Goal: Communication & Community: Answer question/provide support

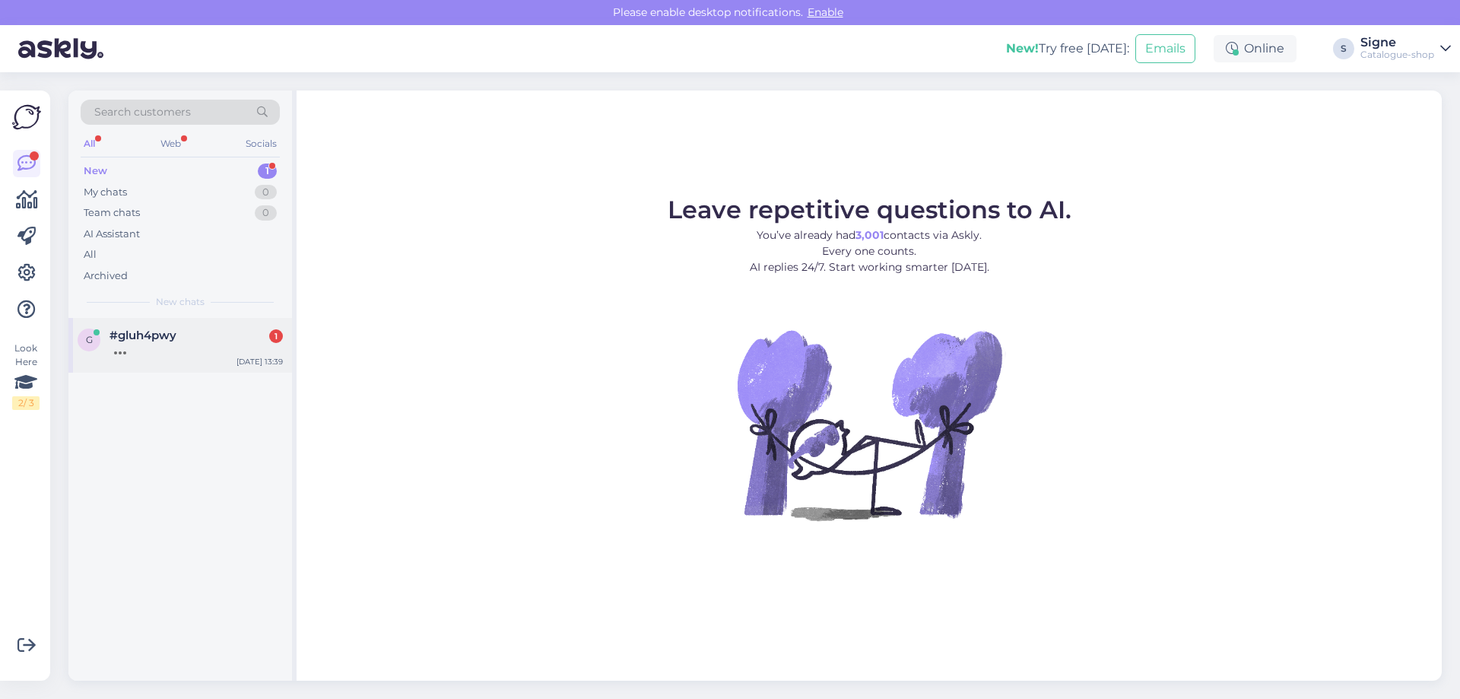
click at [154, 347] on div at bounding box center [195, 349] width 173 height 14
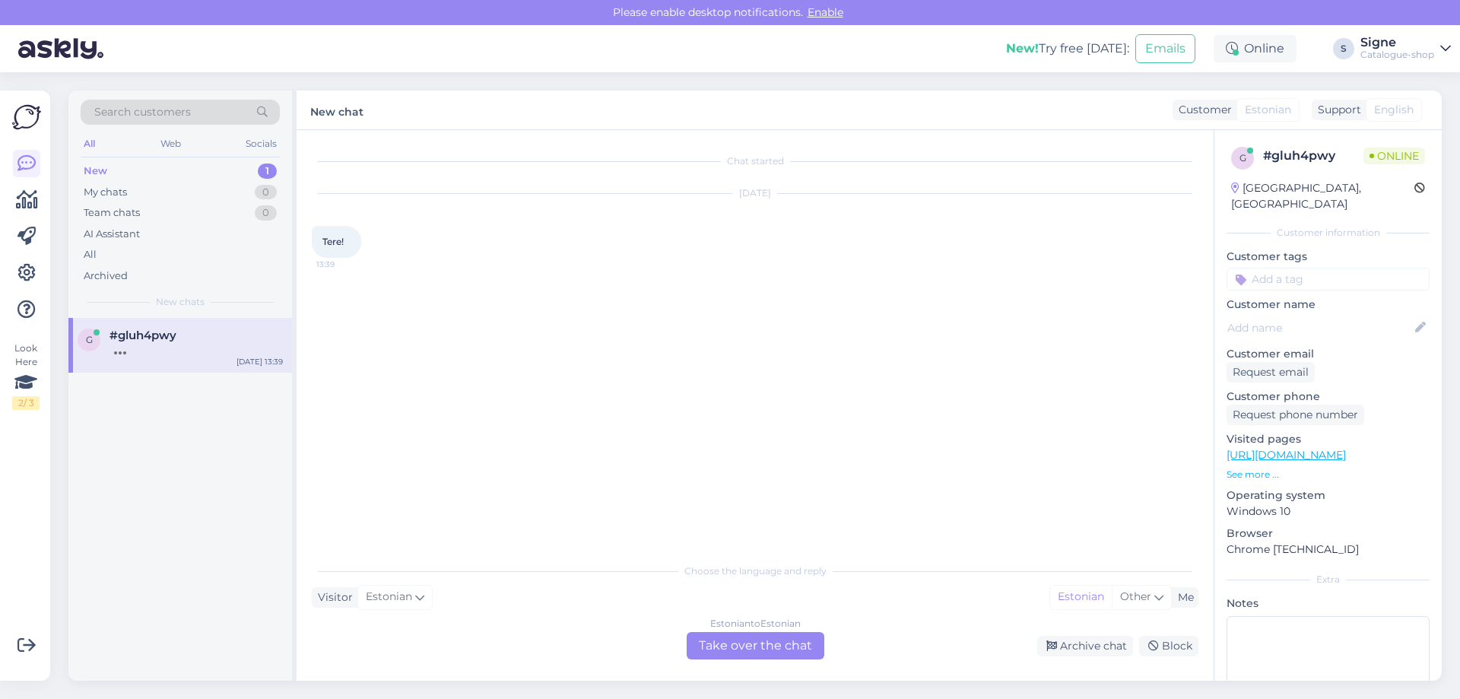
click at [747, 640] on div "Estonian to Estonian Take over the chat" at bounding box center [756, 645] width 138 height 27
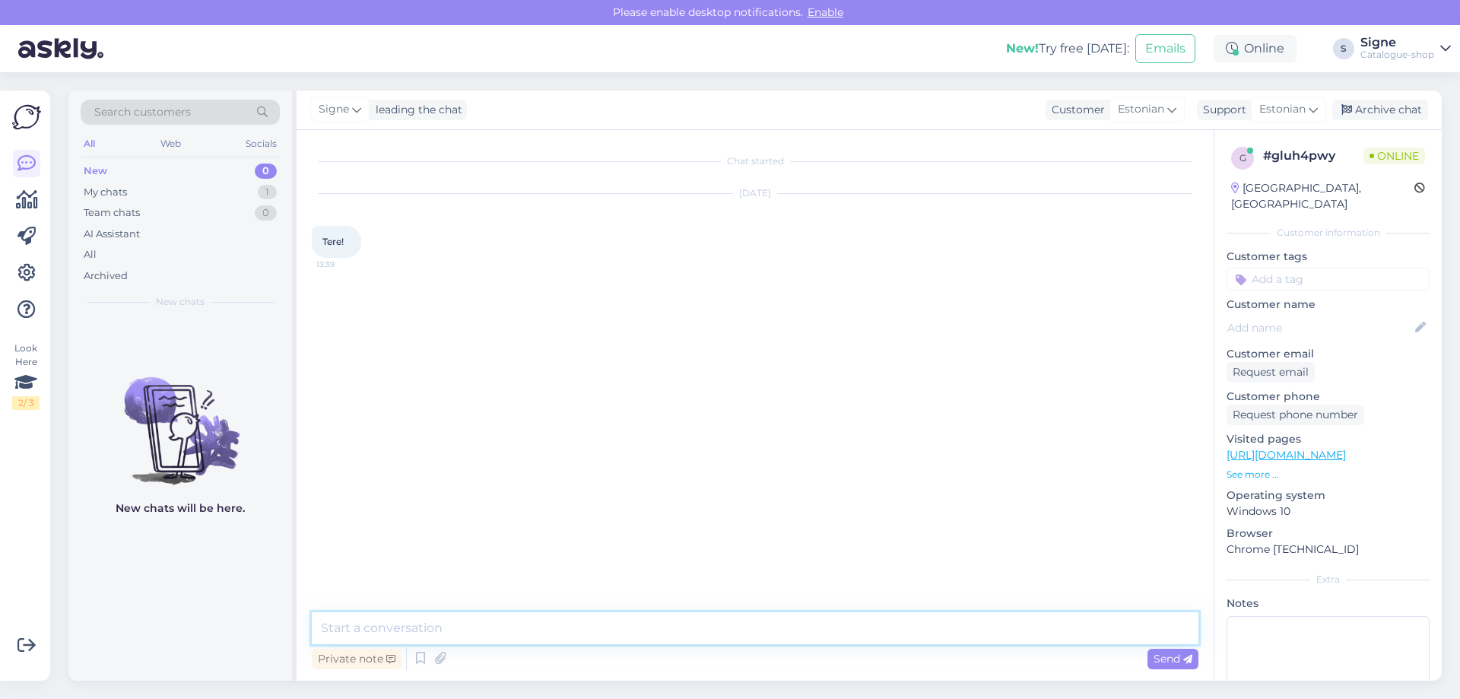
click at [450, 636] on textarea at bounding box center [755, 628] width 886 height 32
type textarea "Tere."
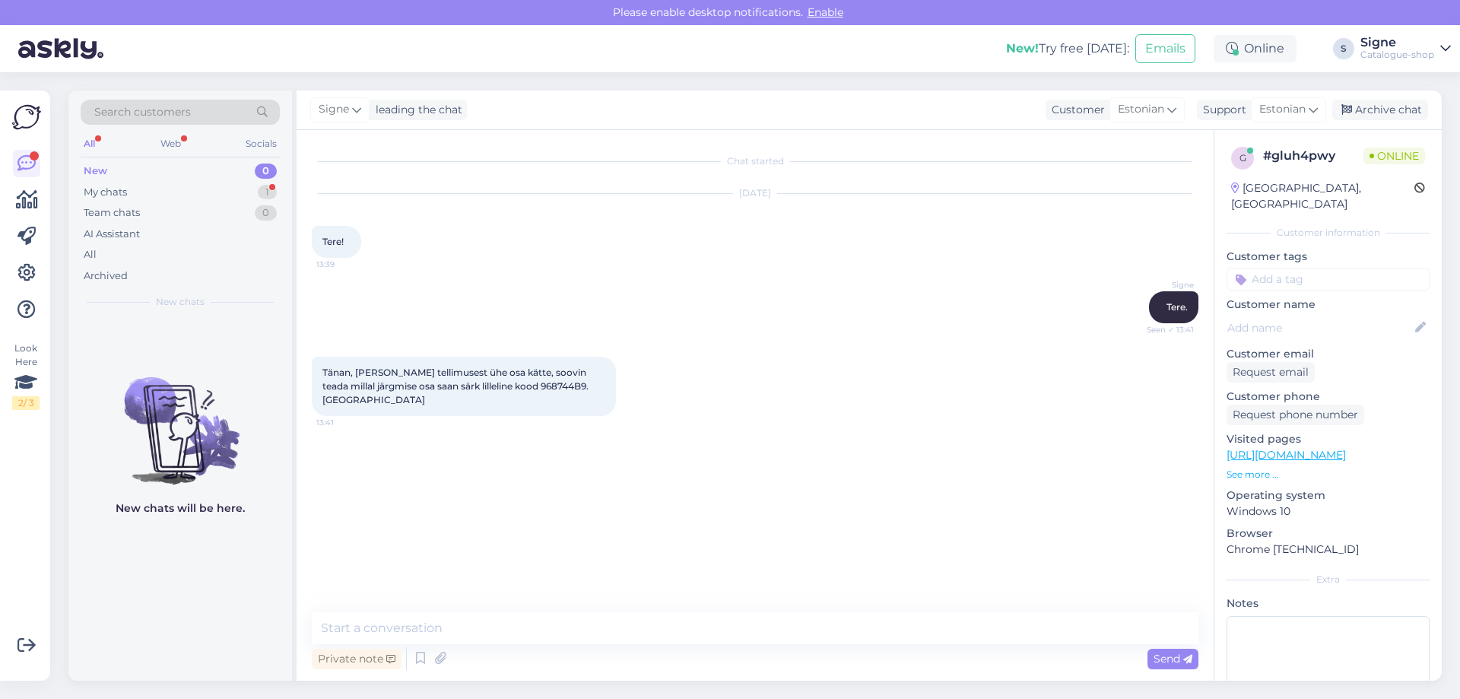
click at [348, 378] on div "Tänan, [PERSON_NAME] tellimusest ühe osa kätte, soovin teada millal järgmise os…" at bounding box center [464, 386] width 304 height 59
click at [1243, 362] on div "Request email" at bounding box center [1270, 372] width 88 height 21
click at [386, 633] on textarea at bounding box center [755, 628] width 886 height 32
click at [331, 630] on textarea "palume tellija ees ja perenime." at bounding box center [755, 628] width 886 height 32
type textarea "Palume tellija ees ja perenime."
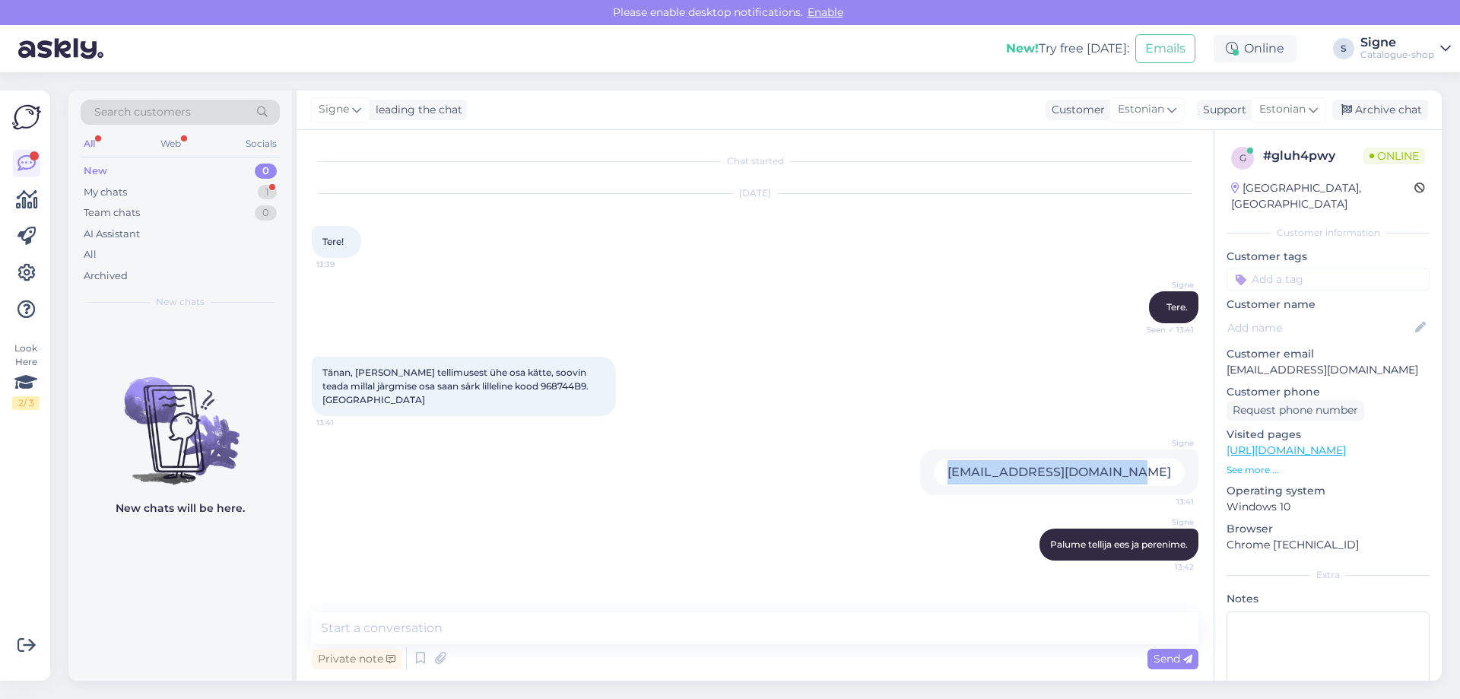
drag, startPoint x: 1002, startPoint y: 451, endPoint x: 1150, endPoint y: 477, distance: 149.9
click at [1161, 471] on div "[EMAIL_ADDRESS][DOMAIN_NAME]" at bounding box center [1059, 471] width 251 height 27
copy div "[EMAIL_ADDRESS][DOMAIN_NAME]"
click at [397, 626] on textarea at bounding box center [755, 628] width 886 height 32
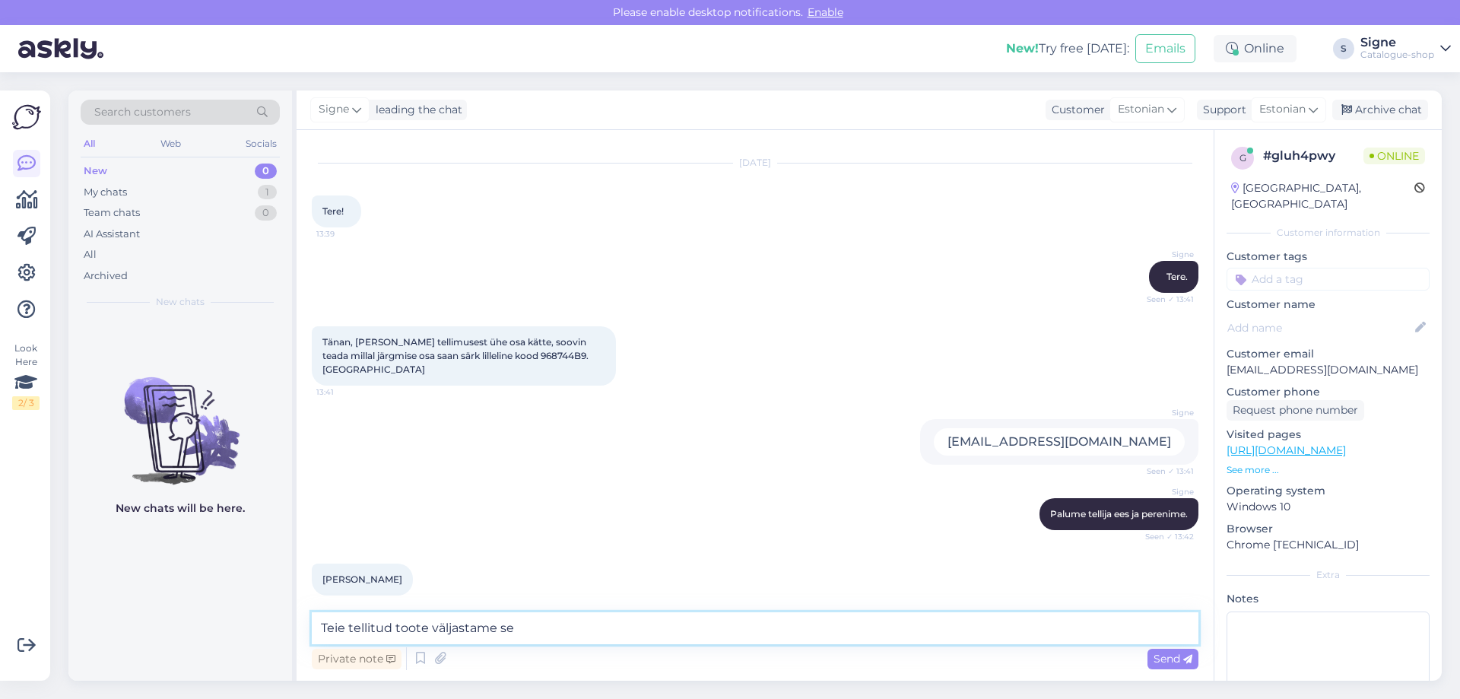
scroll to position [46, 0]
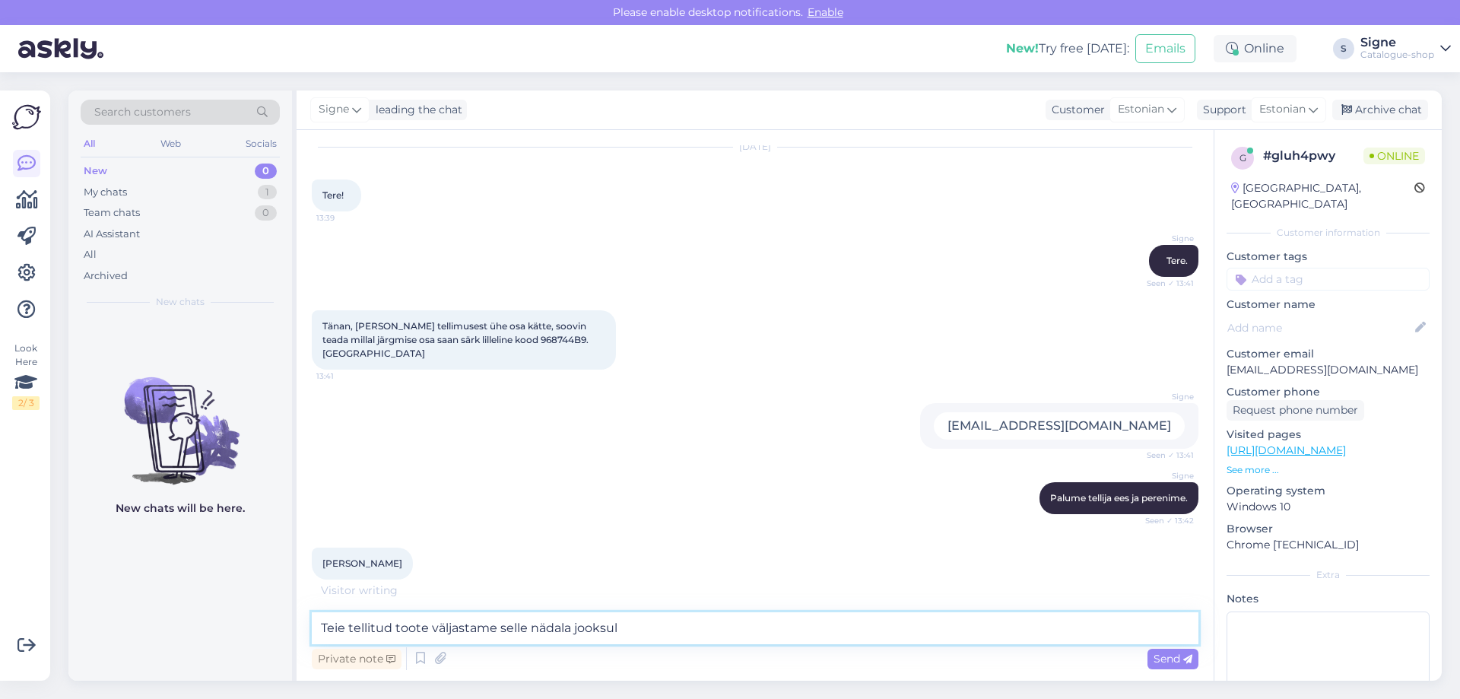
type textarea "Teie tellitud toote väljastame selle nädala jooksul."
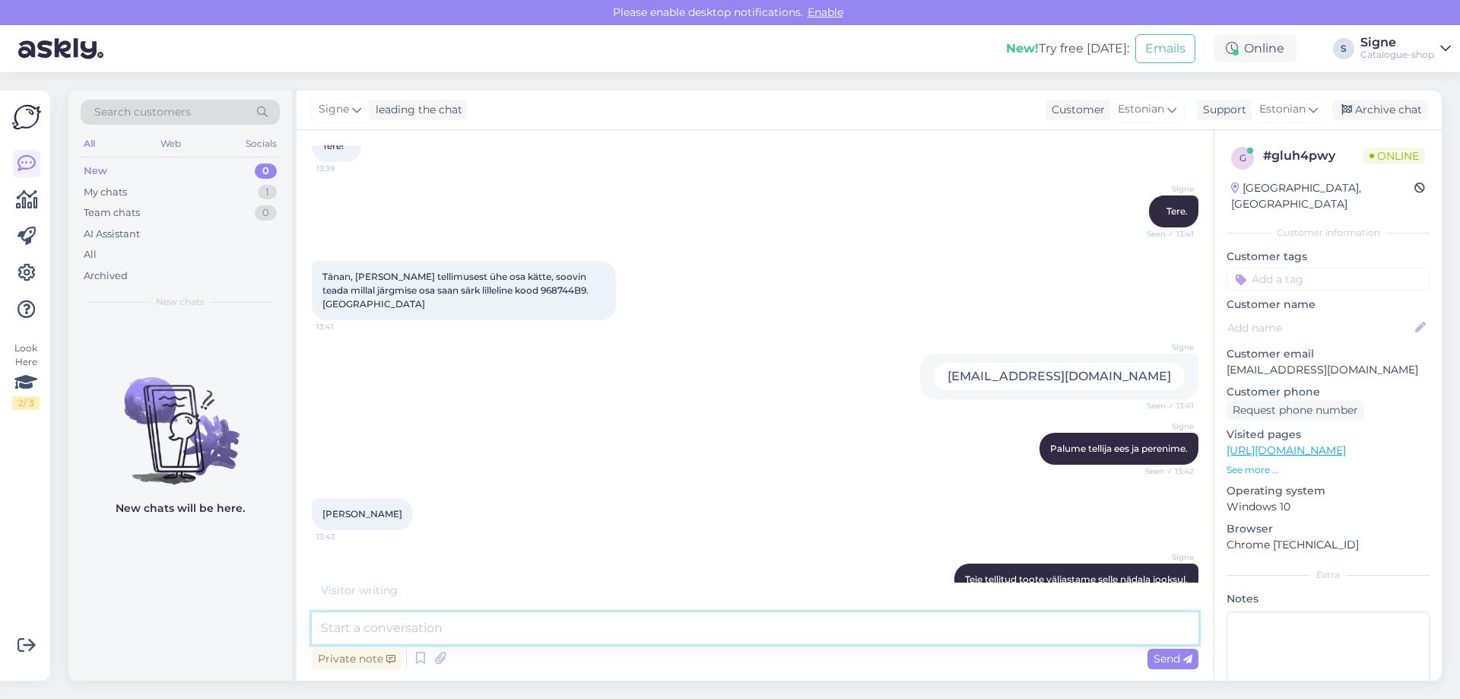
scroll to position [112, 0]
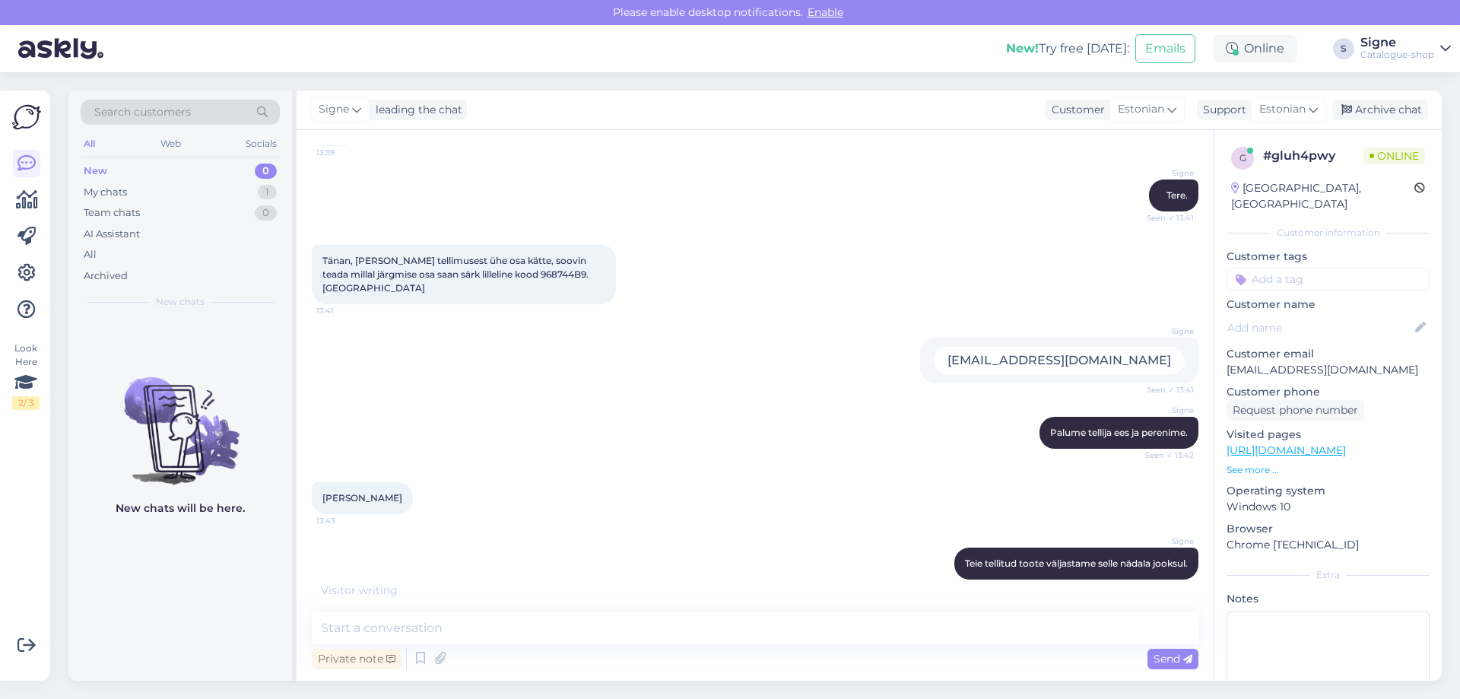
click at [837, 268] on div "Tänan, [PERSON_NAME] tellimusest ühe osa kätte, soovin teada millal järgmise os…" at bounding box center [755, 274] width 886 height 93
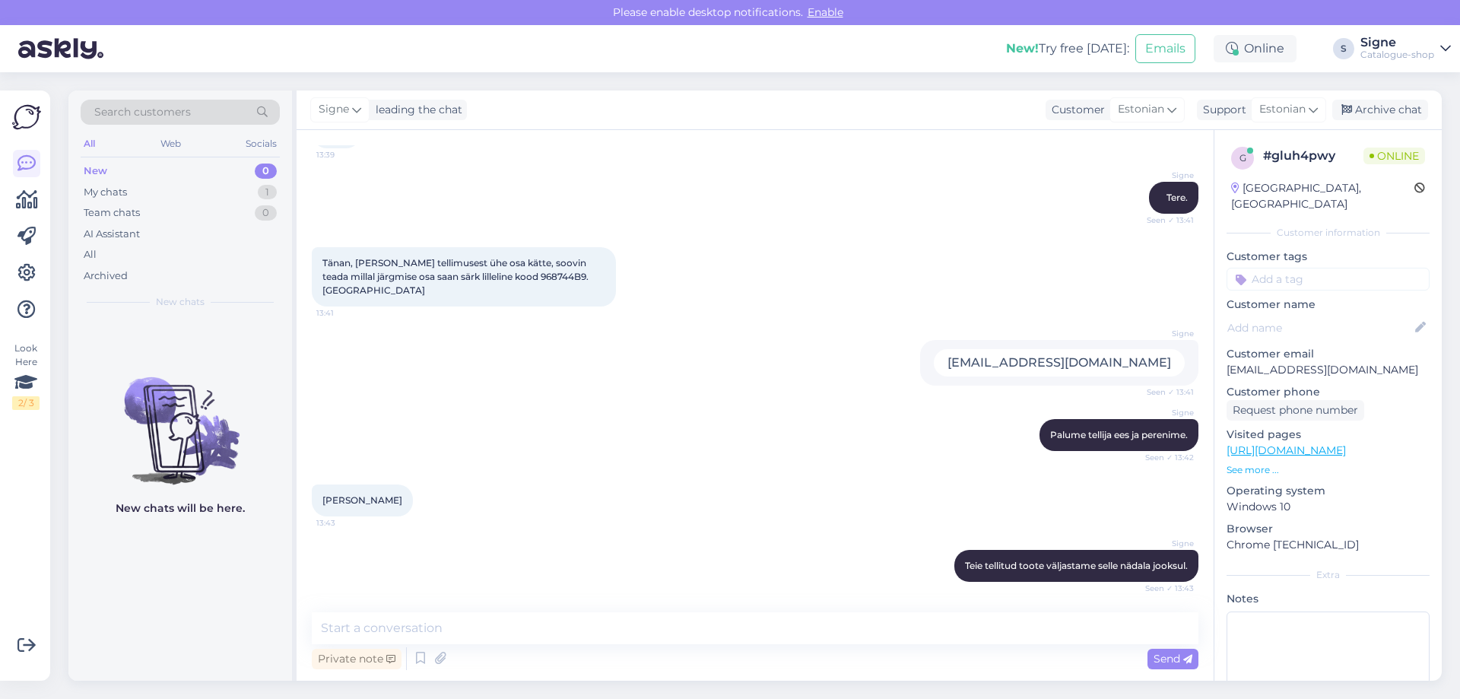
scroll to position [96, 0]
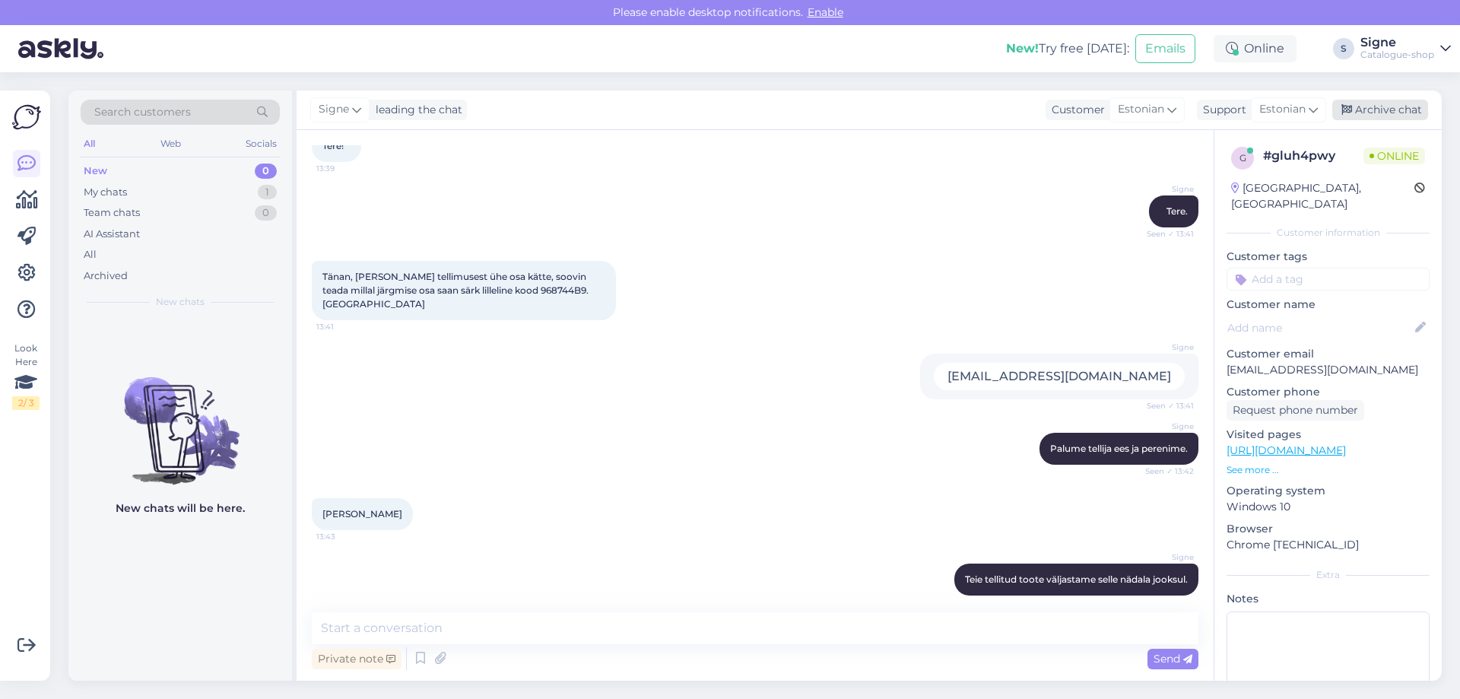
click at [1398, 114] on div "Archive chat" at bounding box center [1380, 110] width 96 height 21
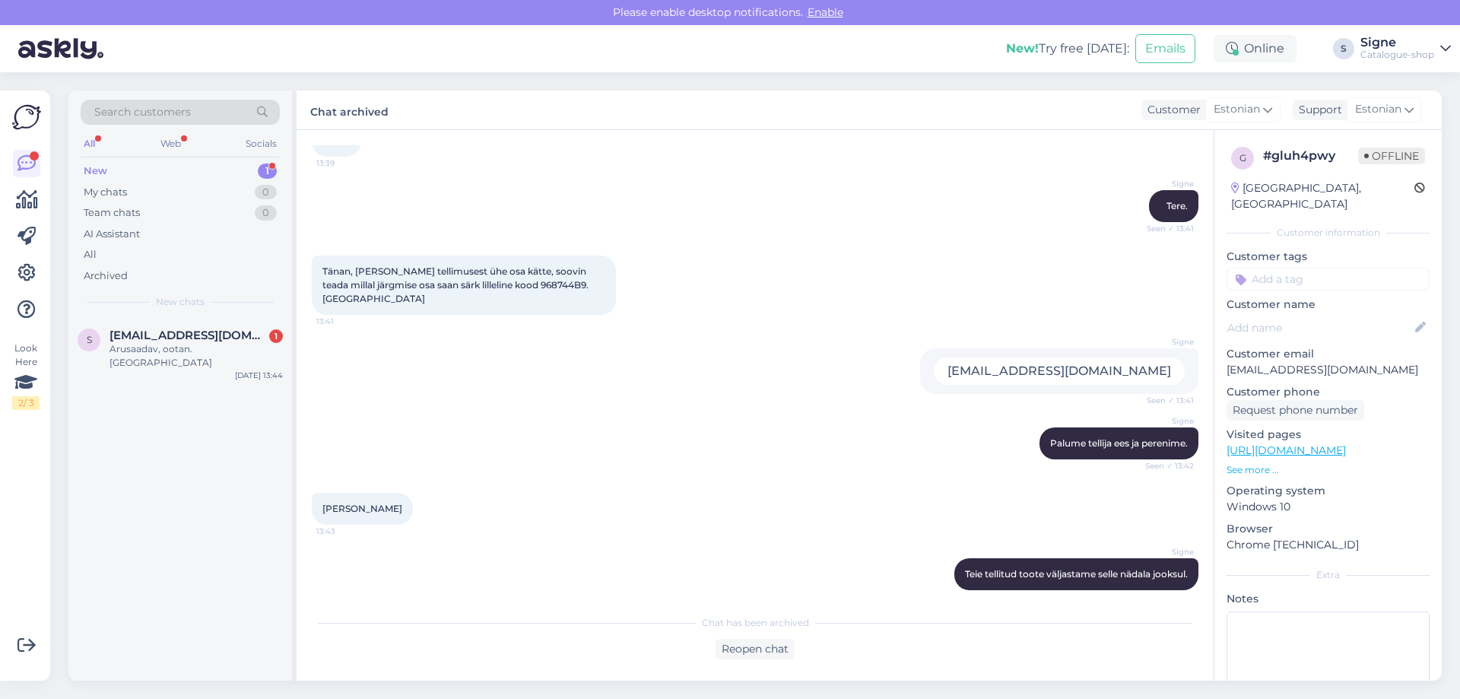
scroll to position [167, 0]
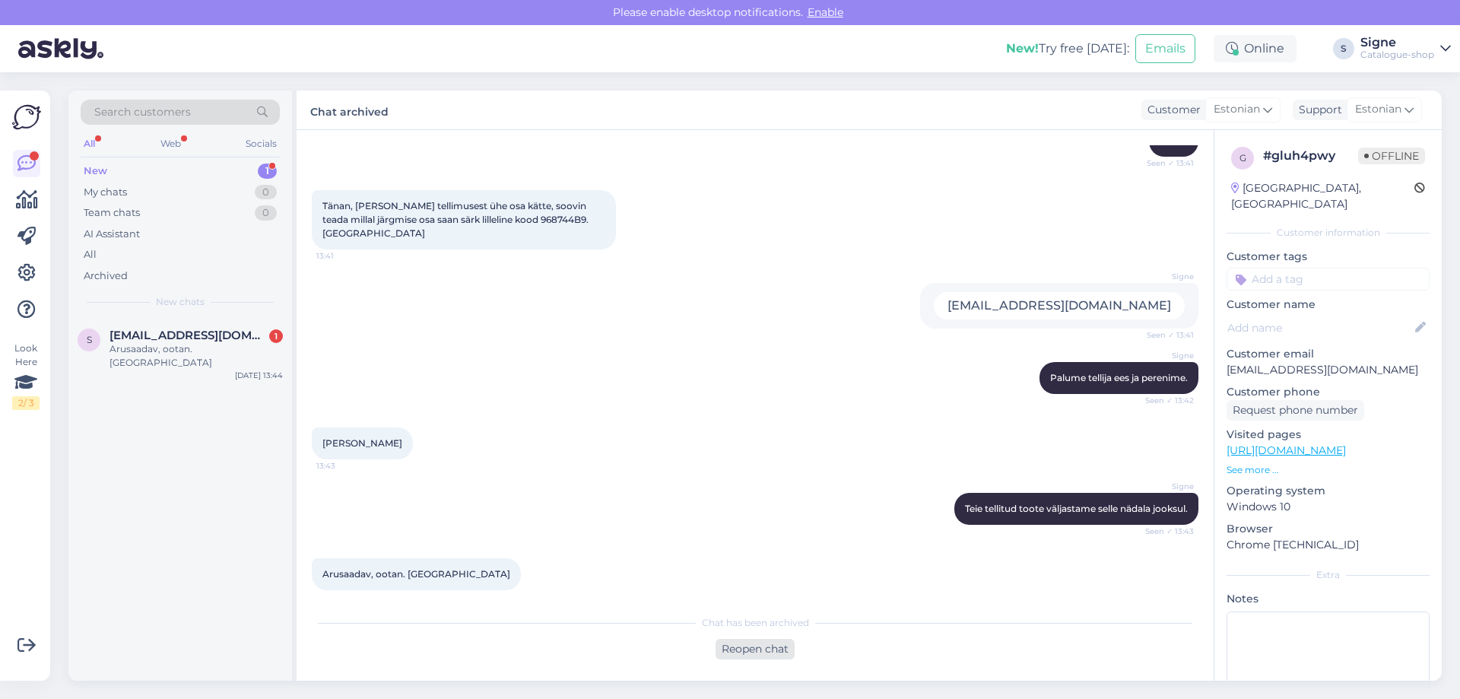
click at [775, 649] on div "Reopen chat" at bounding box center [754, 649] width 79 height 21
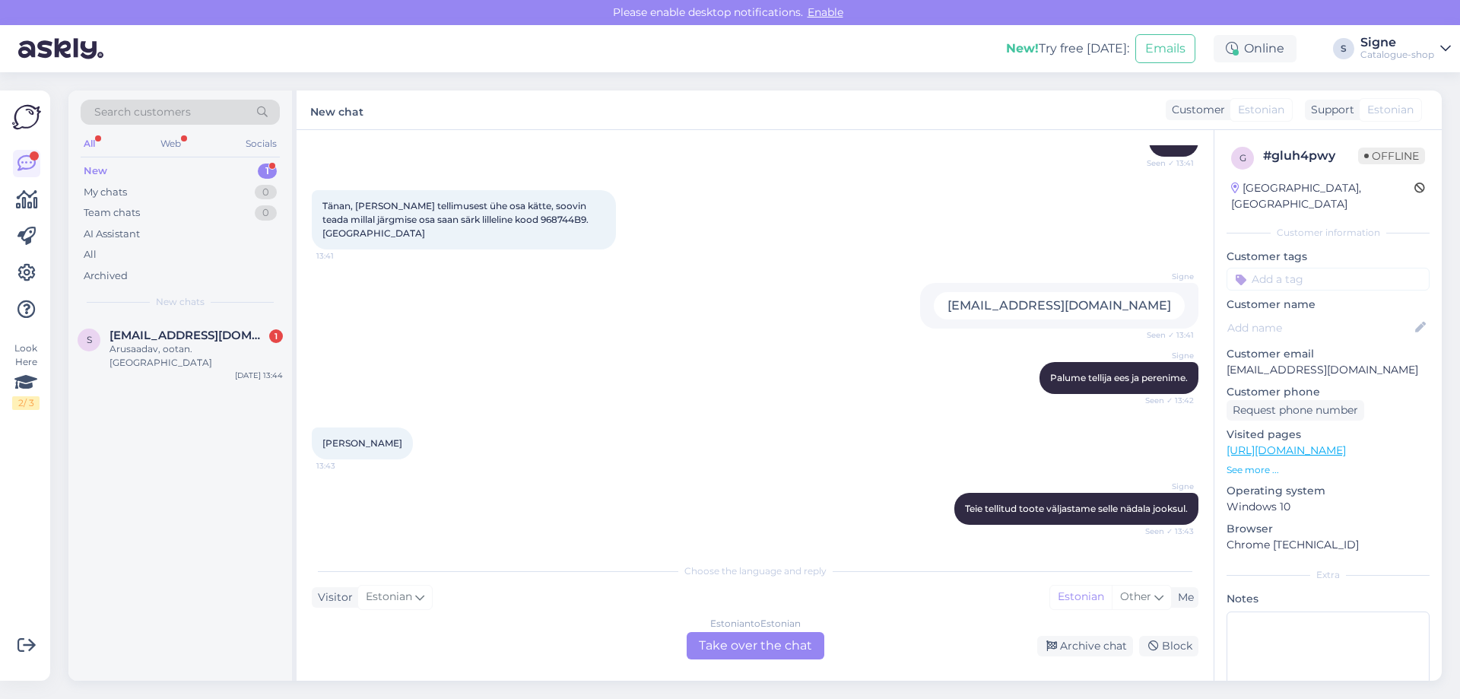
click at [742, 650] on div "Estonian to Estonian Take over the chat" at bounding box center [756, 645] width 138 height 27
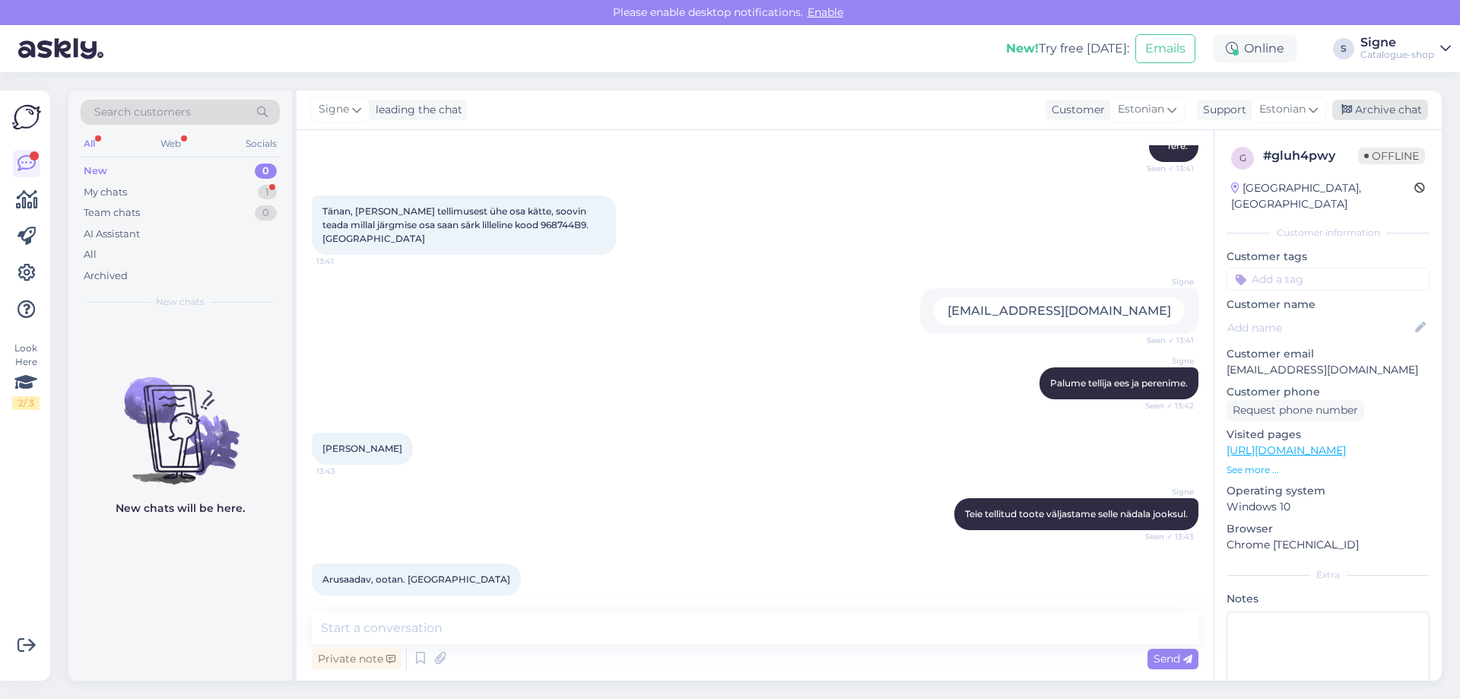
click at [1394, 113] on div "Archive chat" at bounding box center [1380, 110] width 96 height 21
